Goal: Information Seeking & Learning: Learn about a topic

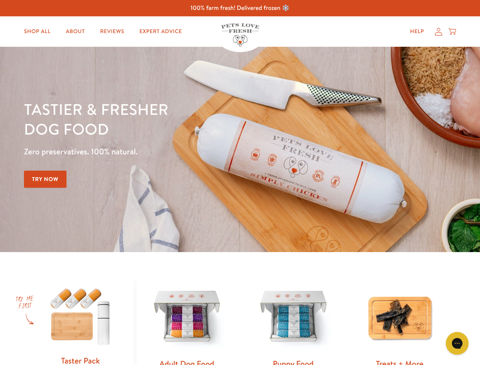
click at [240, 183] on div "Tastier & fresher dog food Zero preservatives. 100% natural. Try Now" at bounding box center [168, 149] width 288 height 100
click at [458, 343] on icon "Gorgias live chat" at bounding box center [457, 343] width 7 height 7
